Goal: Transaction & Acquisition: Subscribe to service/newsletter

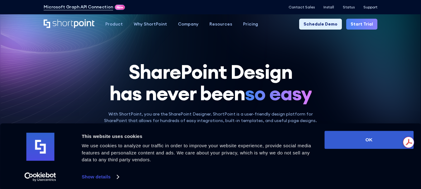
click at [364, 27] on link "Start Trial" at bounding box center [361, 24] width 31 height 11
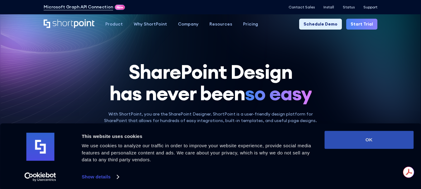
click at [375, 142] on button "OK" at bounding box center [368, 140] width 89 height 18
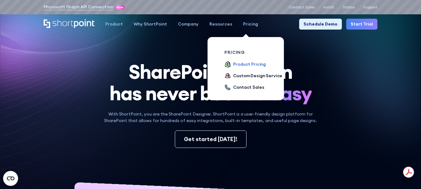
click at [247, 64] on div "Product Pricing" at bounding box center [249, 64] width 33 height 7
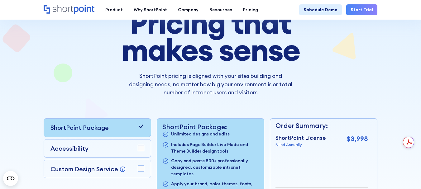
scroll to position [8, 0]
